Goal: Find specific page/section: Find specific page/section

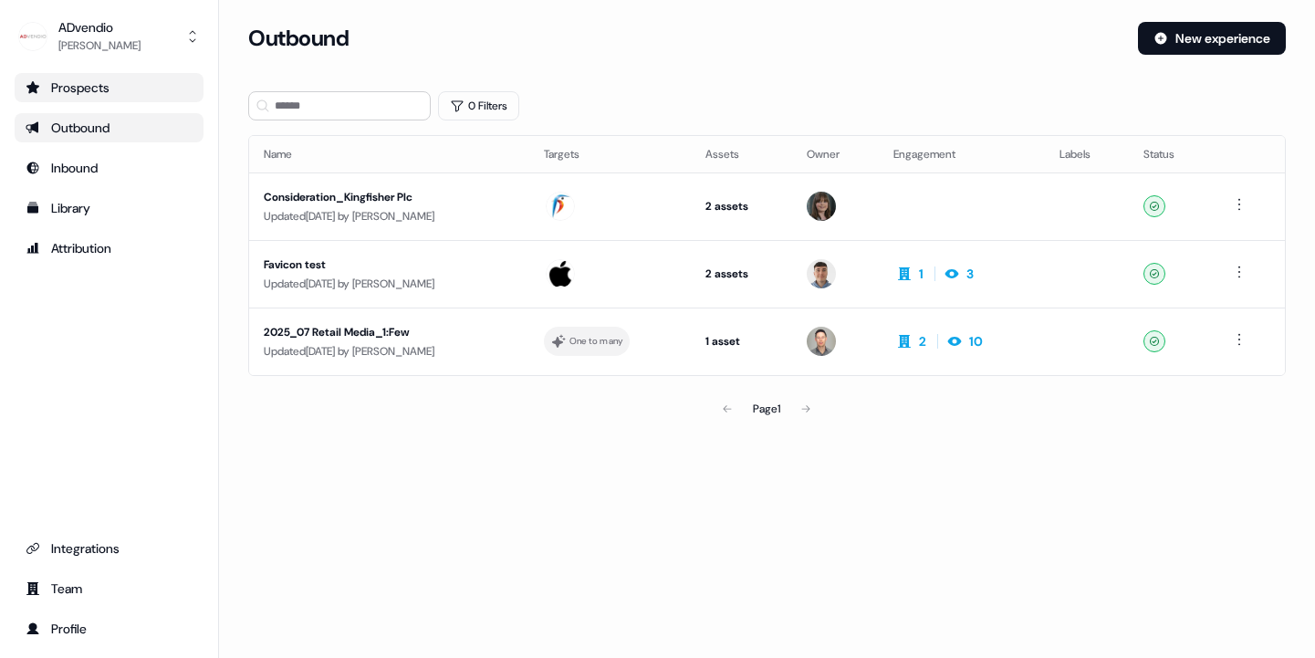
click at [74, 82] on div "Prospects" at bounding box center [109, 87] width 167 height 18
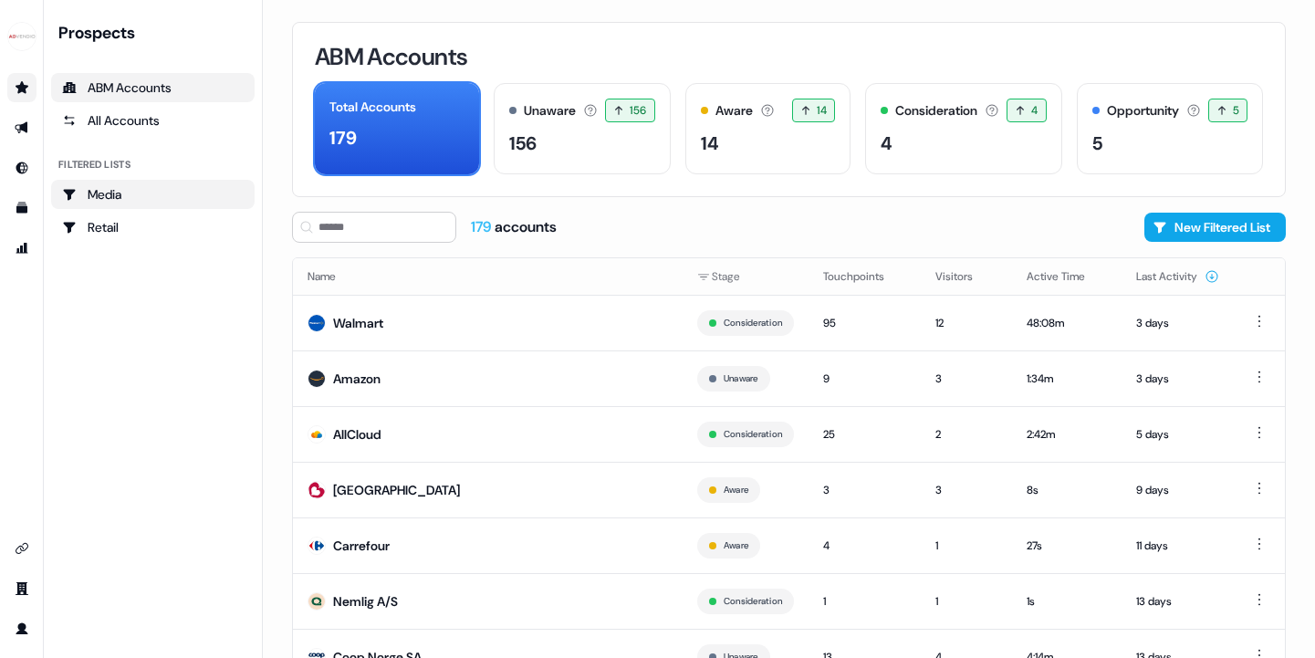
click at [103, 197] on div "Media" at bounding box center [153, 194] width 182 height 18
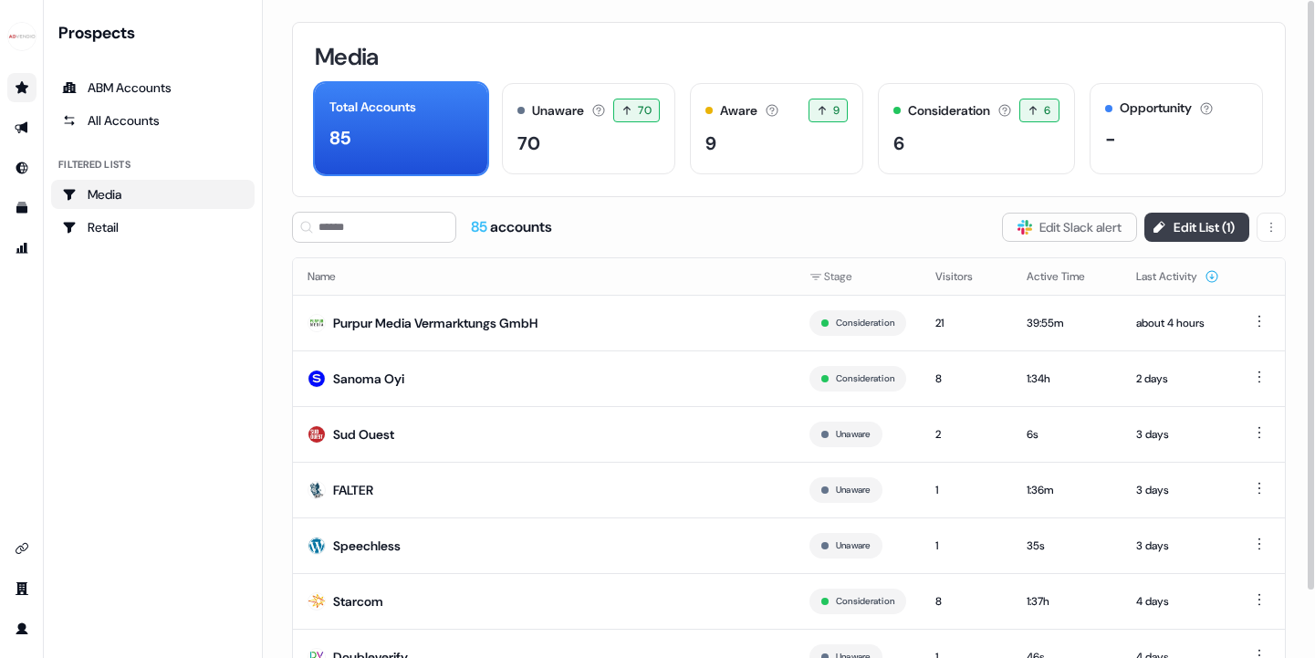
click at [1187, 228] on button "Edit List ( 1 )" at bounding box center [1196, 227] width 105 height 29
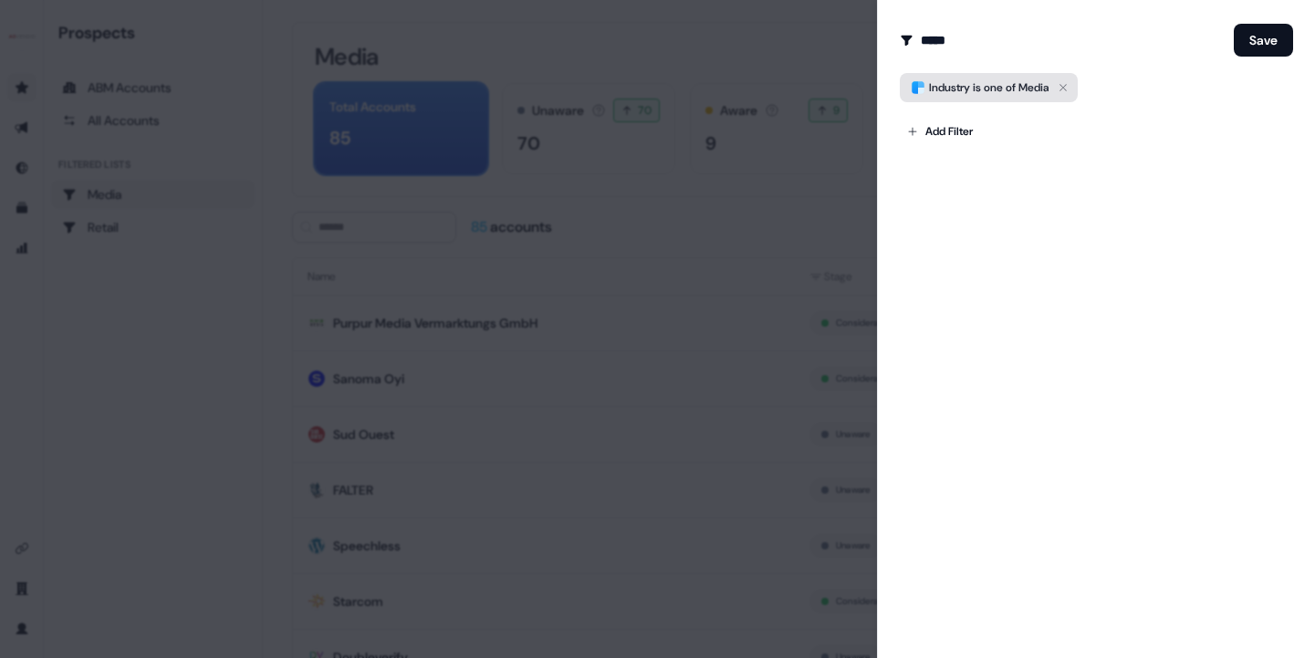
click at [960, 87] on span "Industry is one of Media" at bounding box center [989, 87] width 120 height 18
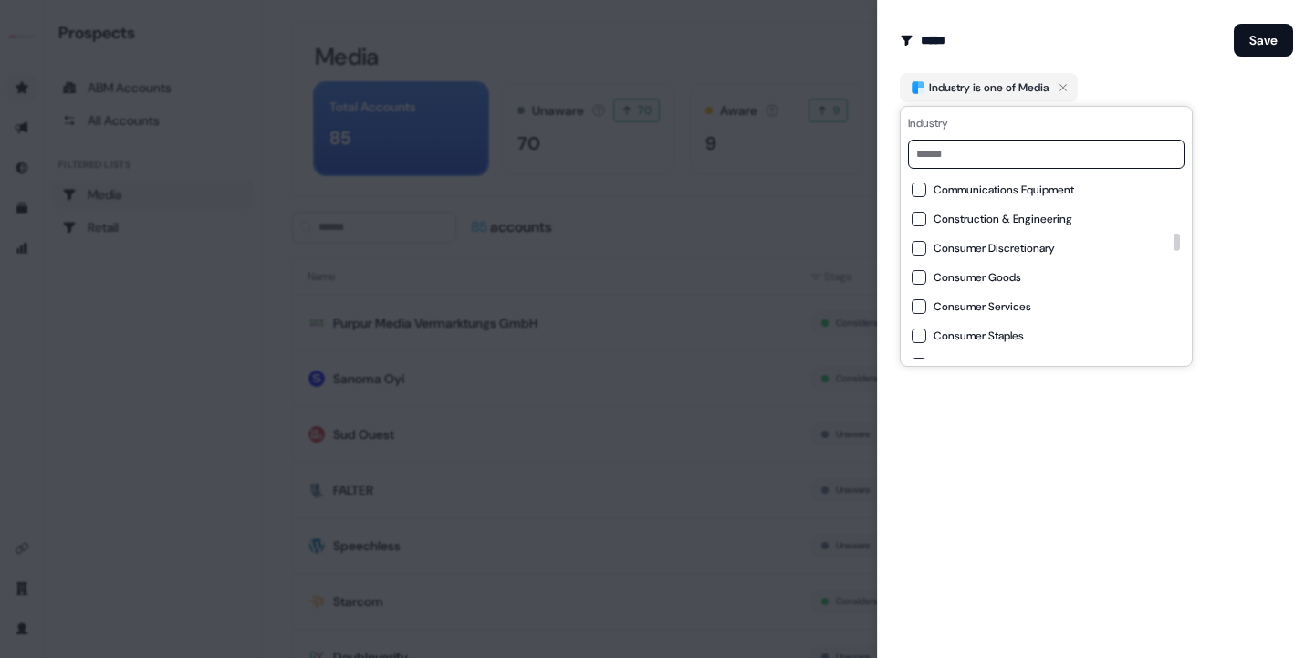
scroll to position [207, 0]
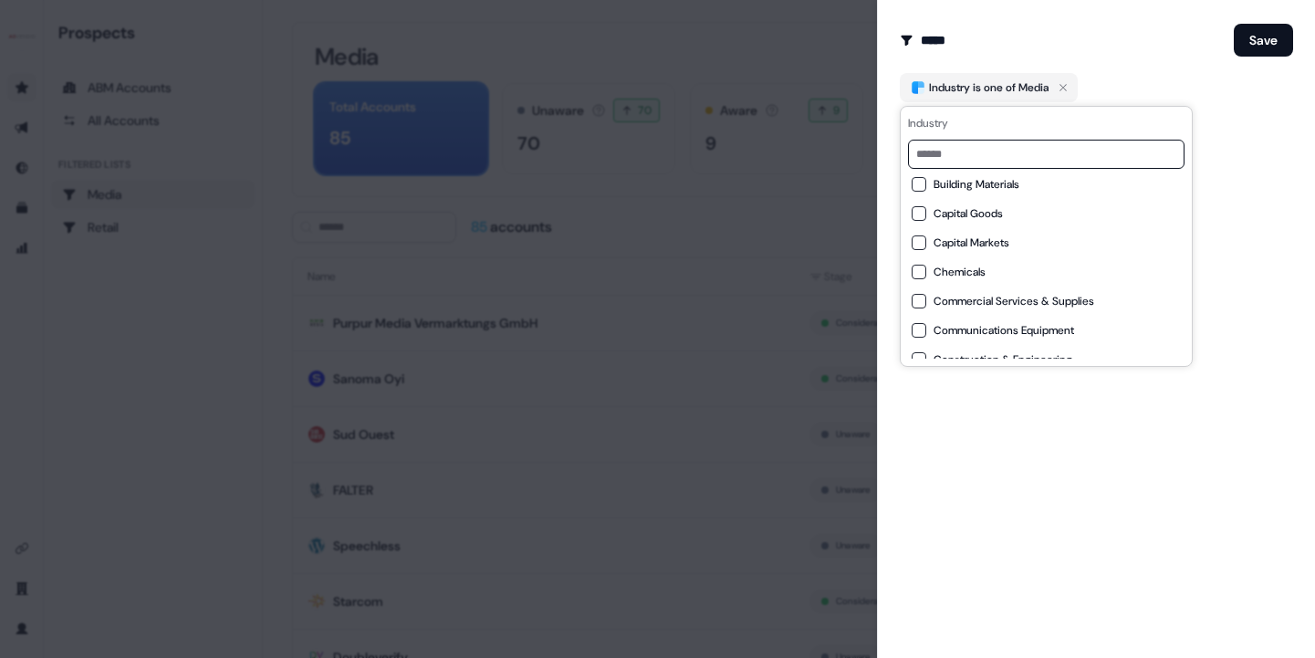
click at [1002, 17] on div "Edit Audience Filter Modify the name and filters for this audience ***** Save I…" at bounding box center [1096, 329] width 438 height 658
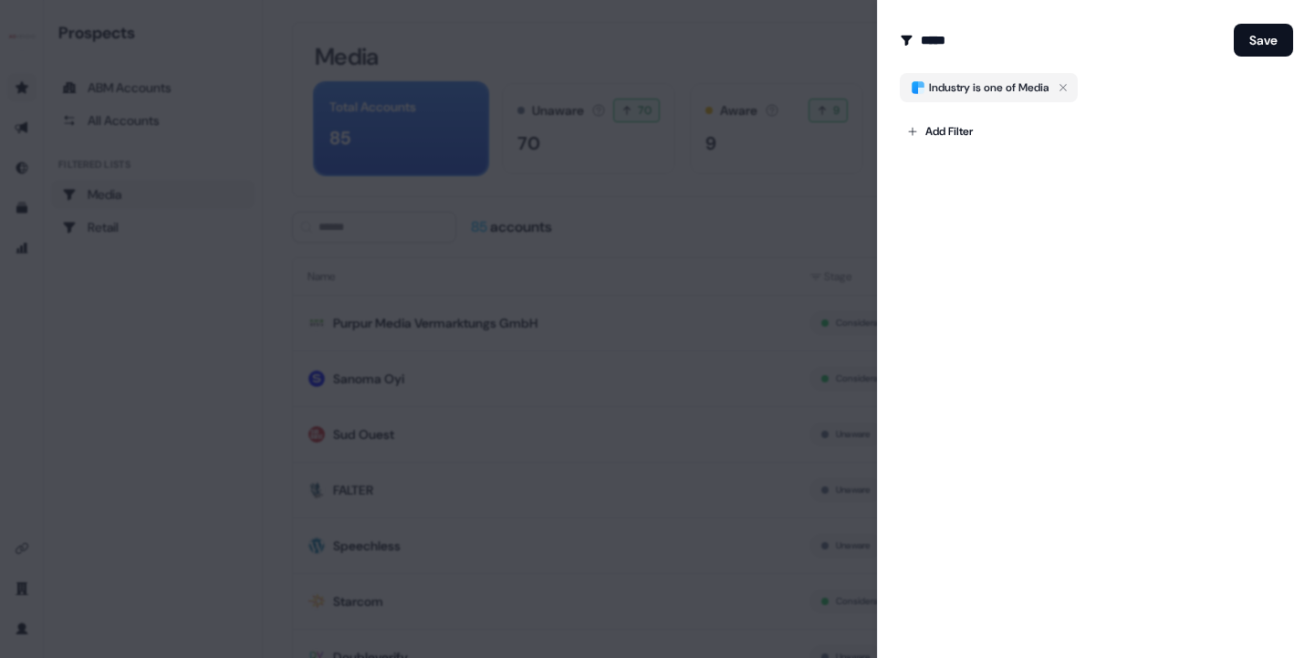
click at [714, 105] on div at bounding box center [657, 329] width 1315 height 658
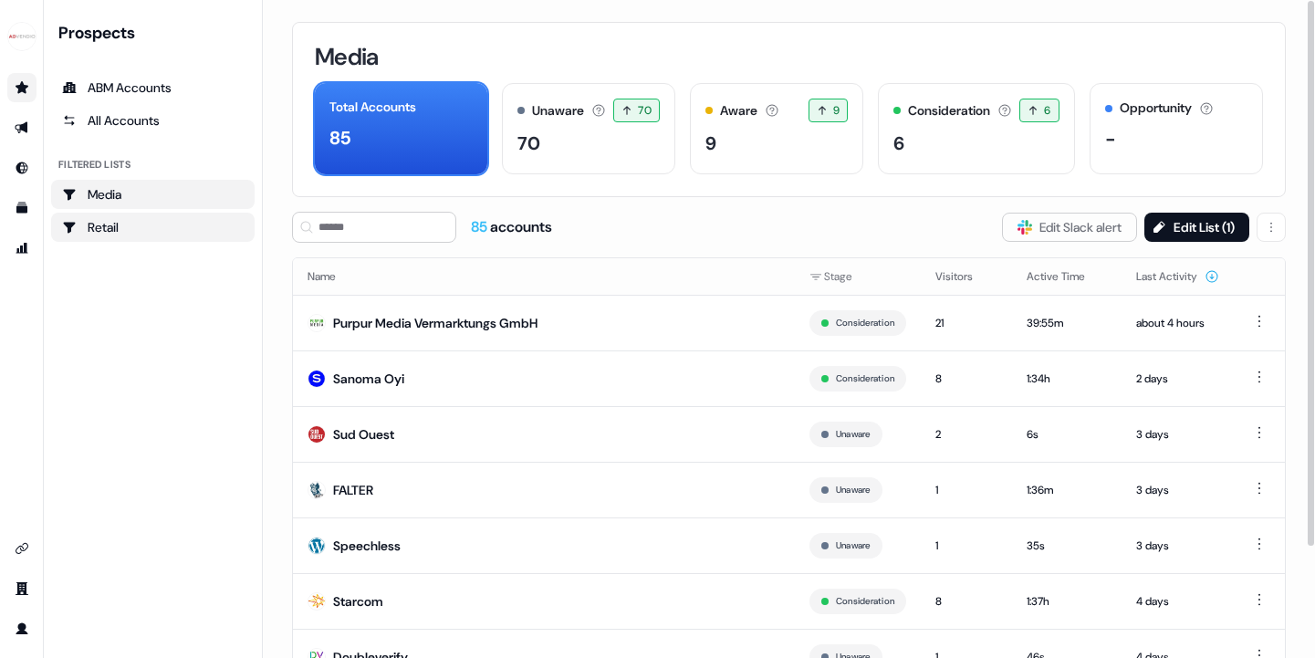
click at [100, 229] on div "Retail" at bounding box center [153, 227] width 182 height 18
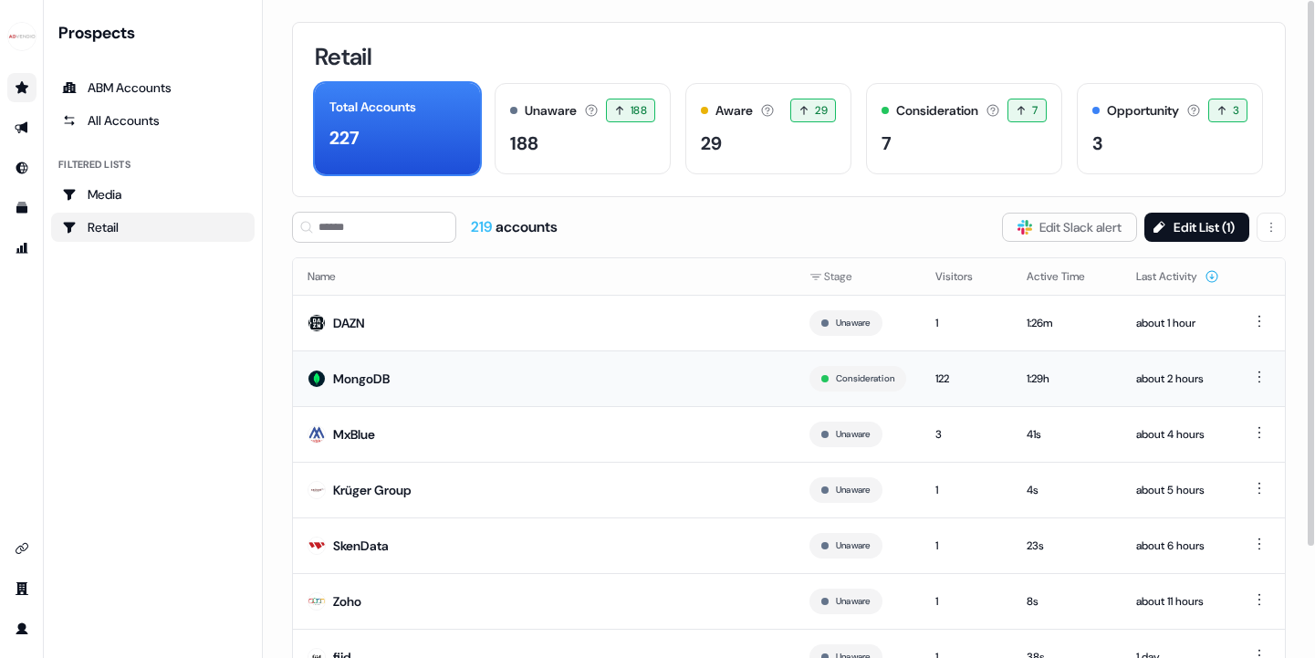
scroll to position [133, 0]
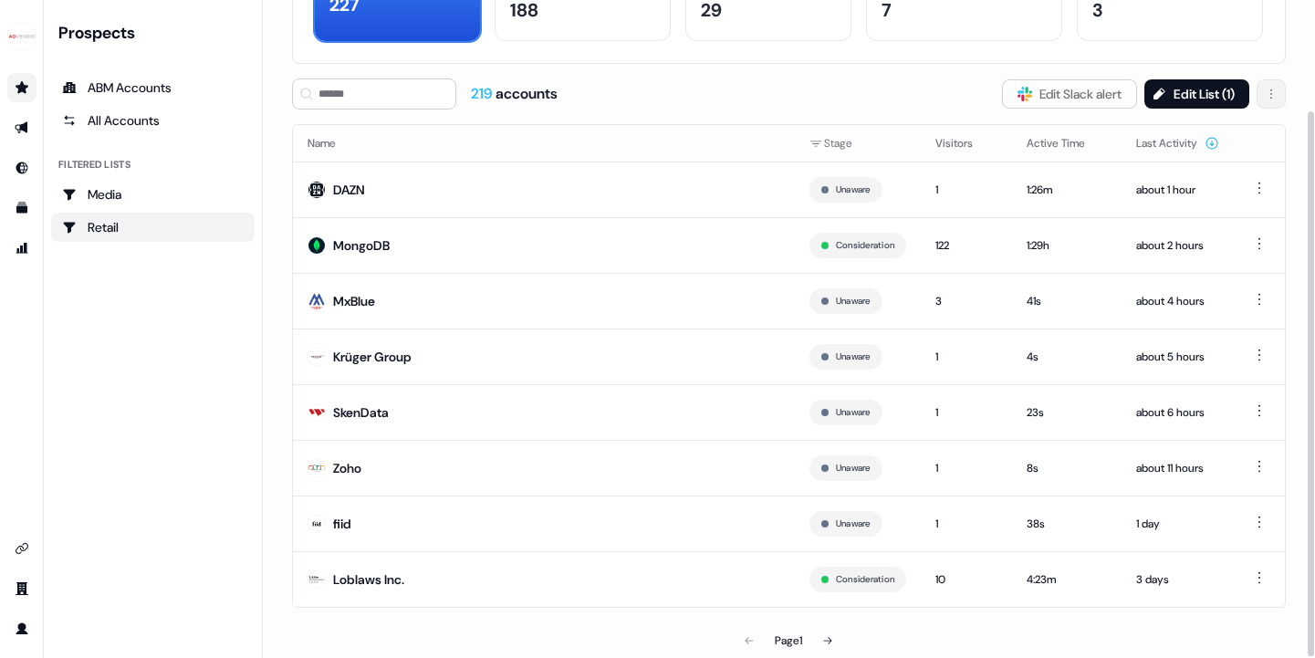
click at [1269, 93] on html "For the best experience switch devices to a bigger screen. Go to [DOMAIN_NAME] …" at bounding box center [657, 329] width 1315 height 658
click at [855, 89] on html "For the best experience switch devices to a bigger screen. Go to [DOMAIN_NAME] …" at bounding box center [657, 329] width 1315 height 658
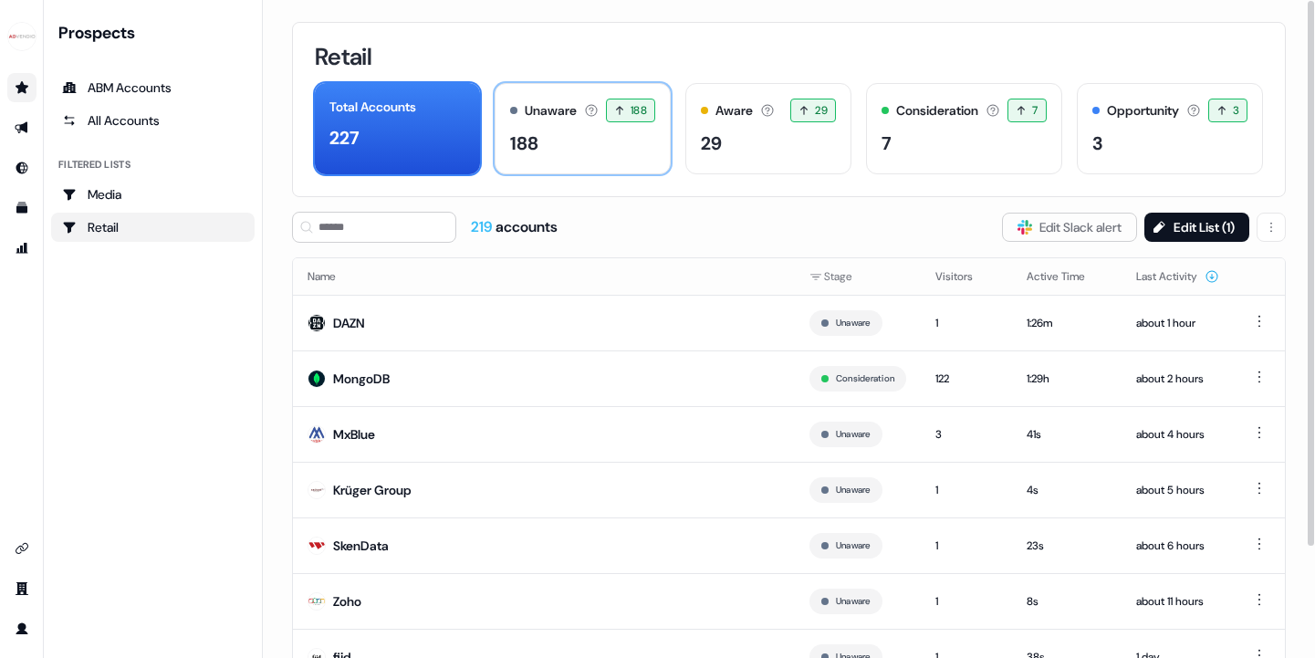
click at [560, 148] on div "188" at bounding box center [582, 143] width 145 height 27
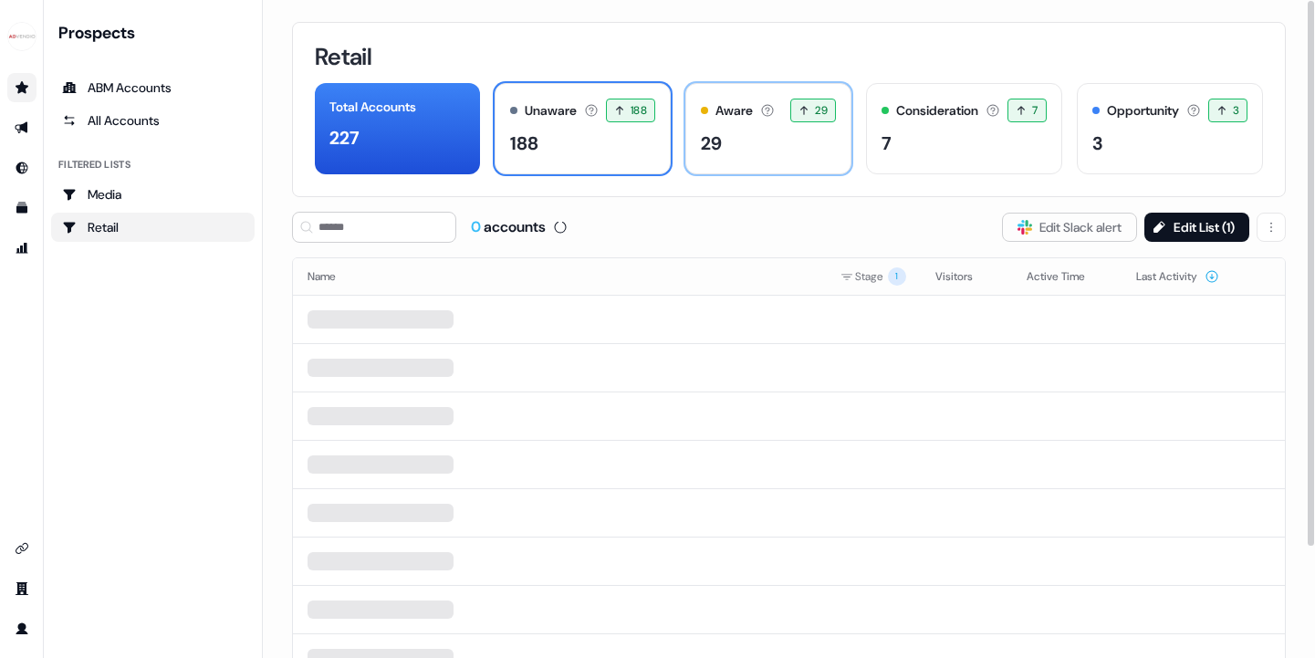
click at [759, 121] on div "Aware Accounts with 5+ minutes of usage or significant LinkedIn ad engagement! …" at bounding box center [768, 111] width 135 height 24
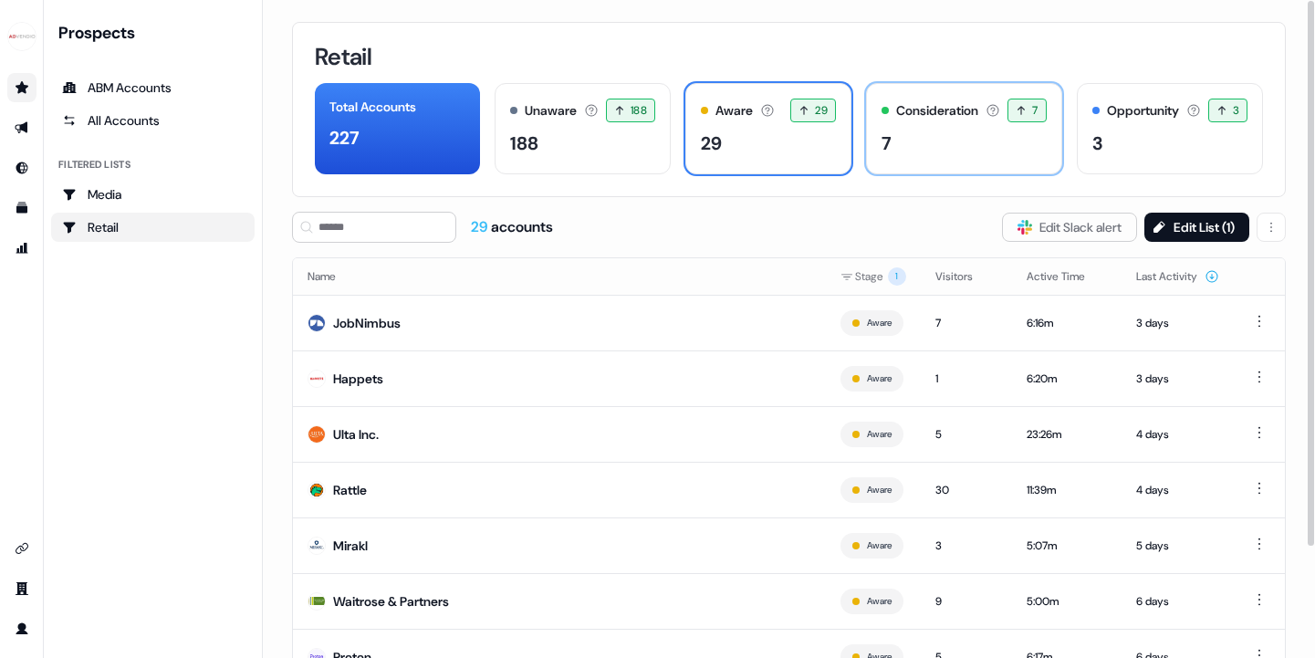
click at [916, 126] on div "Consideration Accounts with 25+ minutes of usage and 2+ visitors in the last 60…" at bounding box center [963, 128] width 195 height 91
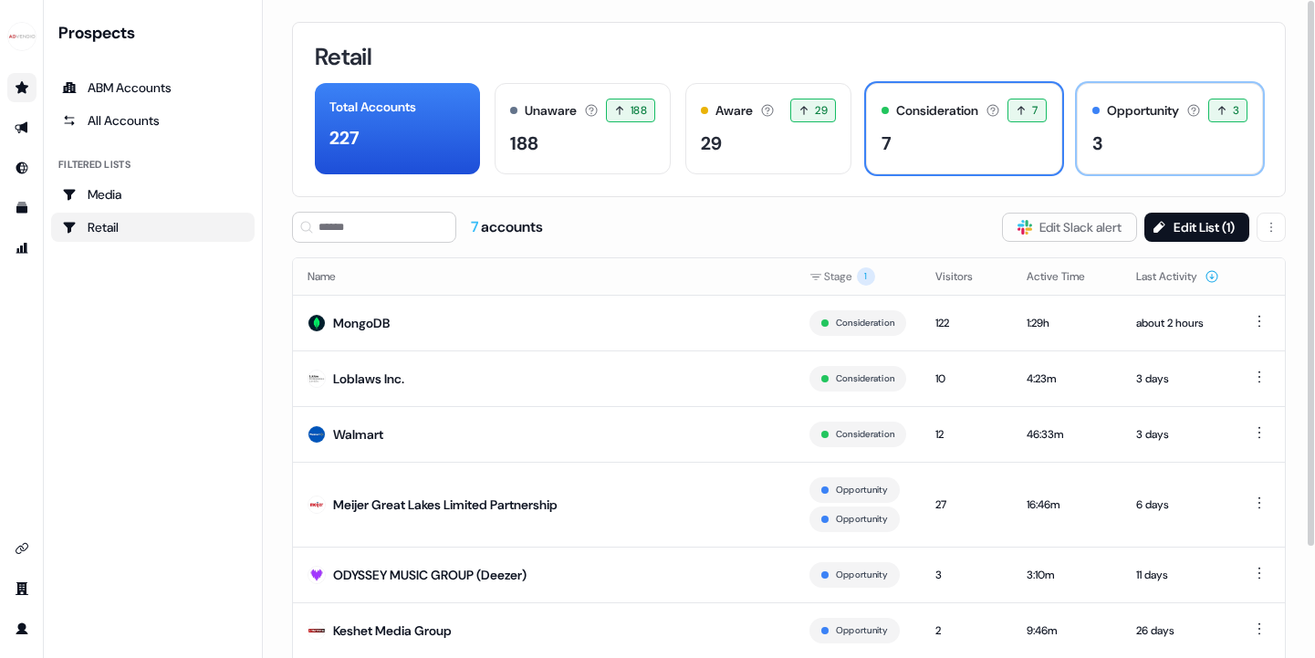
click at [1151, 112] on div "Opportunity" at bounding box center [1143, 110] width 72 height 19
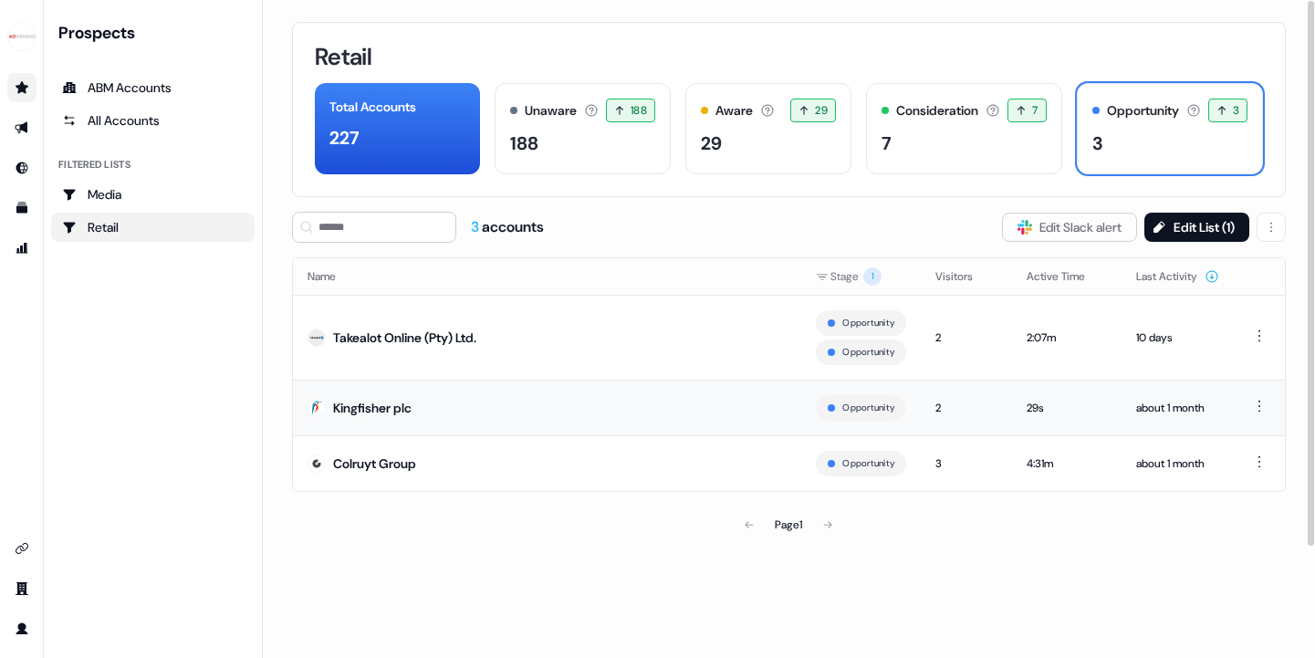
click at [392, 411] on div "Kingfisher plc" at bounding box center [372, 408] width 78 height 18
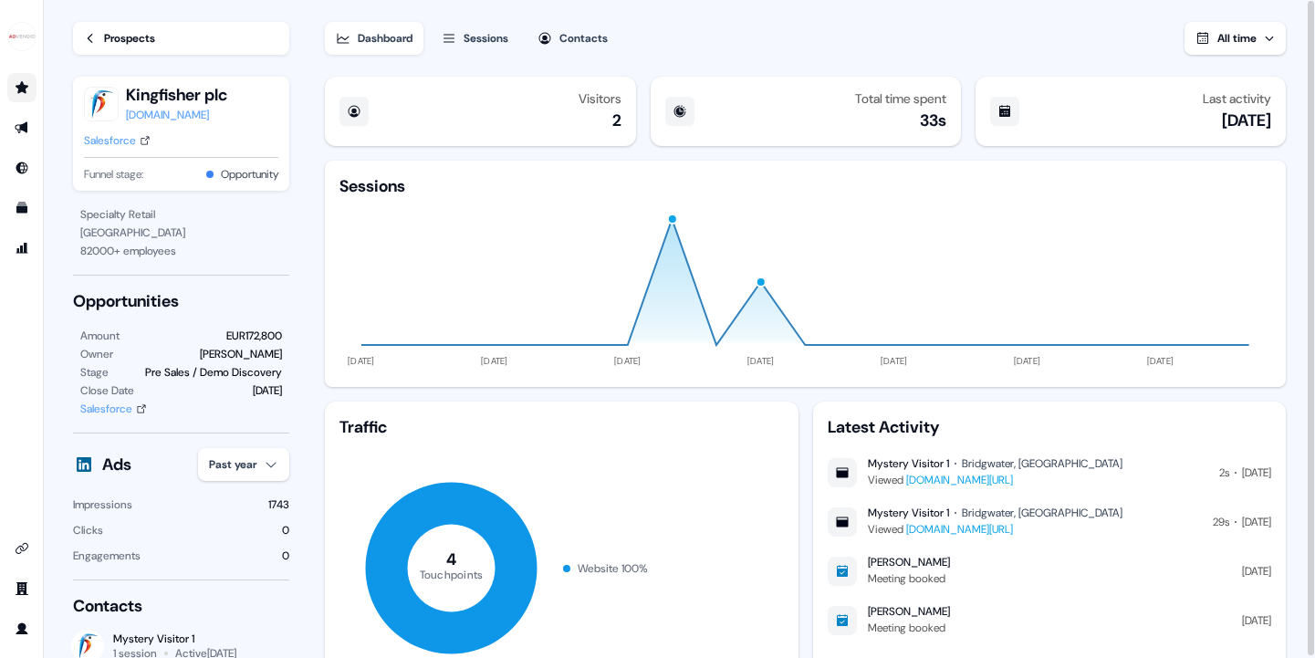
click at [125, 408] on div "Salesforce" at bounding box center [106, 409] width 52 height 18
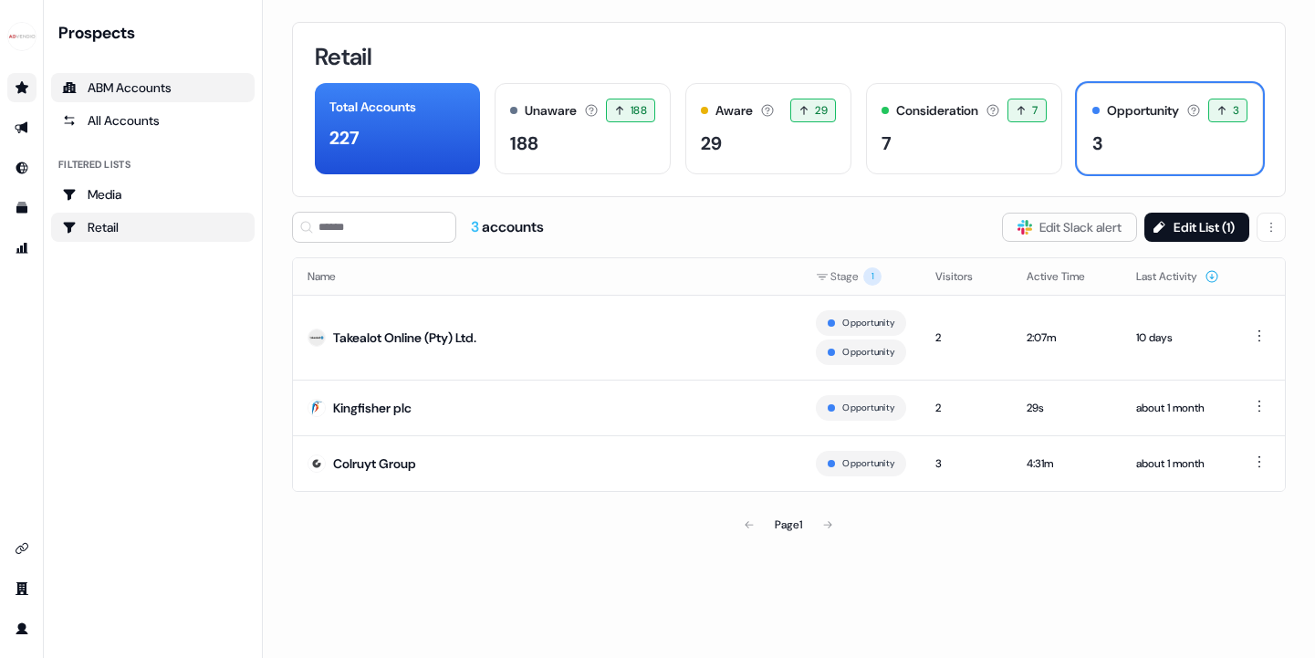
click at [126, 95] on div "ABM Accounts" at bounding box center [153, 87] width 182 height 18
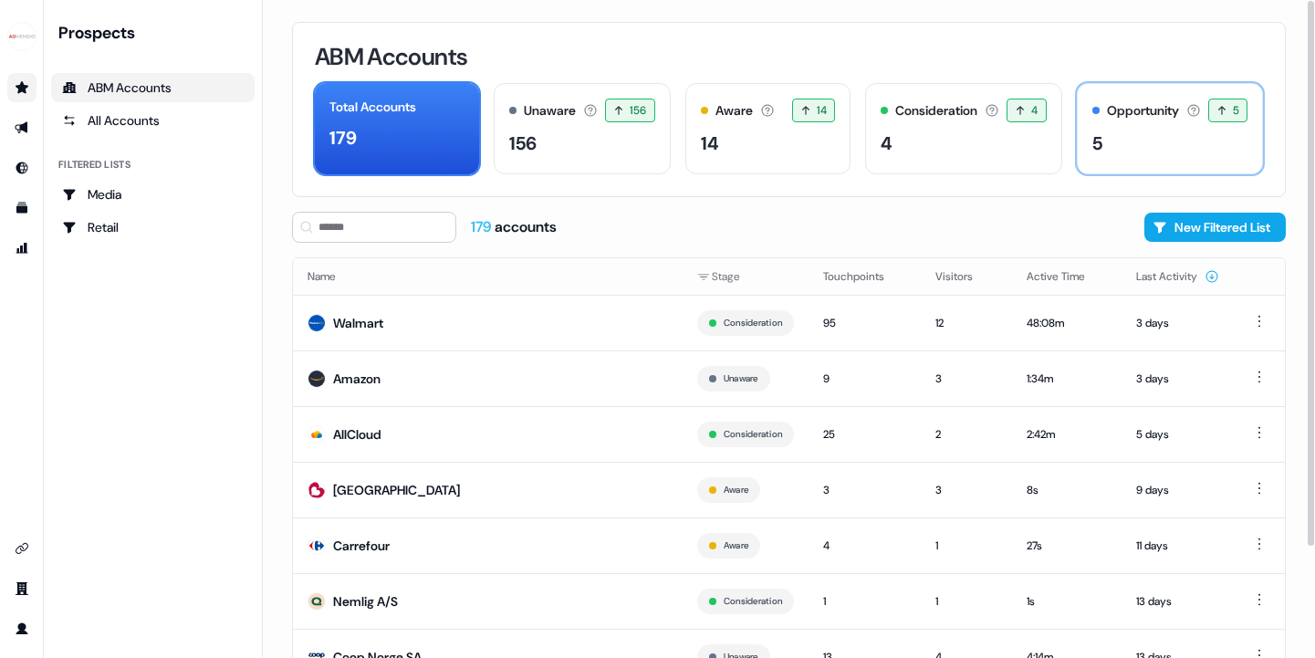
click at [1138, 124] on div "Opportunity Accounts that have an opportunity which hasn't closed yet. 5 5 acco…" at bounding box center [1169, 128] width 186 height 91
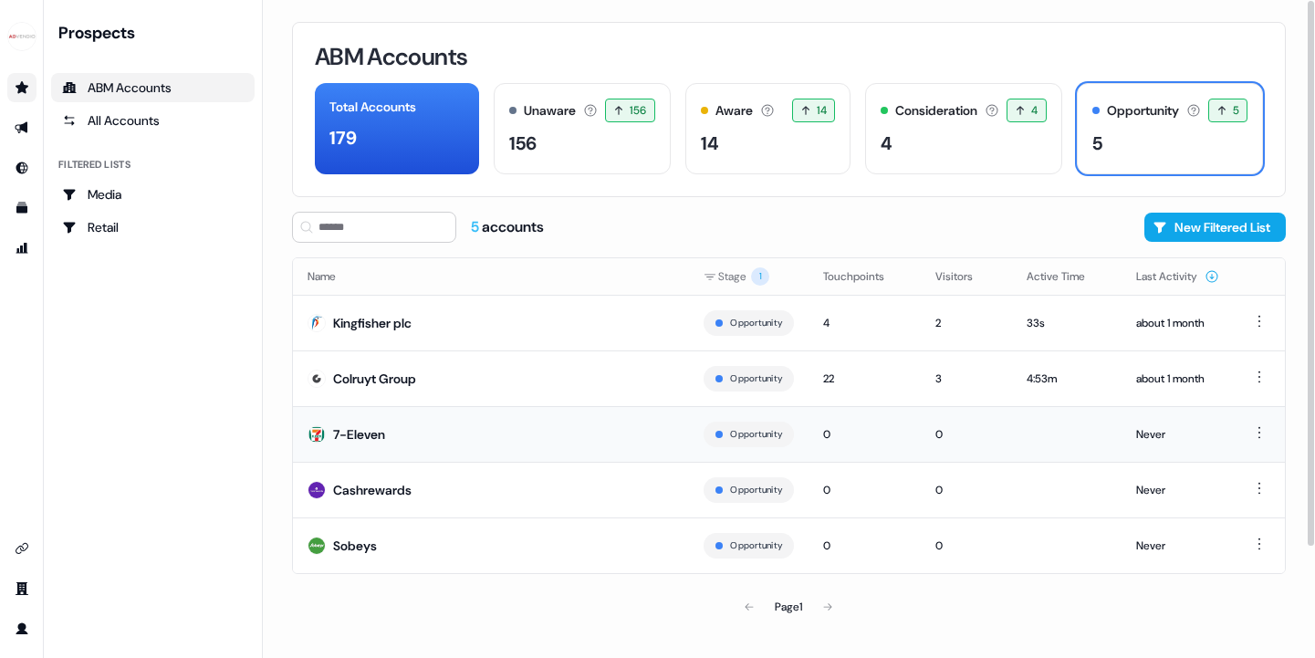
click at [370, 432] on div "7-Eleven" at bounding box center [359, 434] width 52 height 18
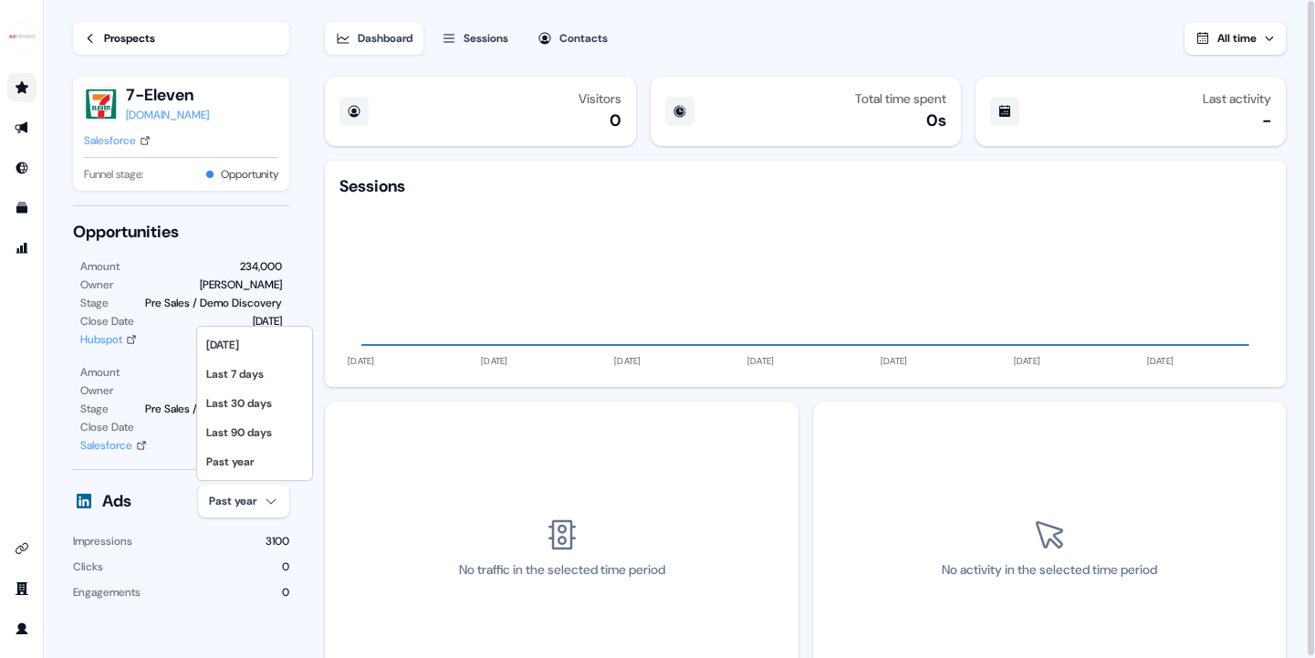
click at [260, 497] on html "For the best experience switch devices to a bigger screen. Go to [DOMAIN_NAME] …" at bounding box center [657, 329] width 1315 height 658
click at [246, 431] on div "Last 90 days" at bounding box center [255, 432] width 108 height 29
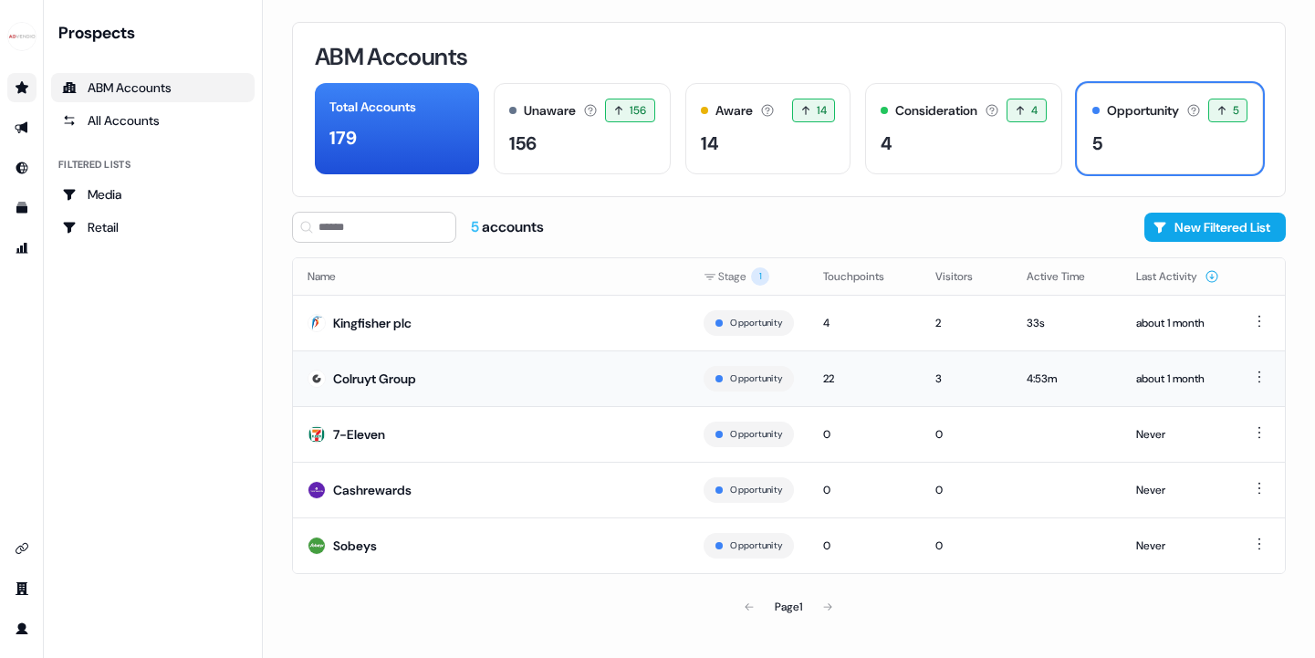
click at [416, 379] on div "Colruyt Group" at bounding box center [374, 378] width 83 height 18
